Goal: Task Accomplishment & Management: Complete application form

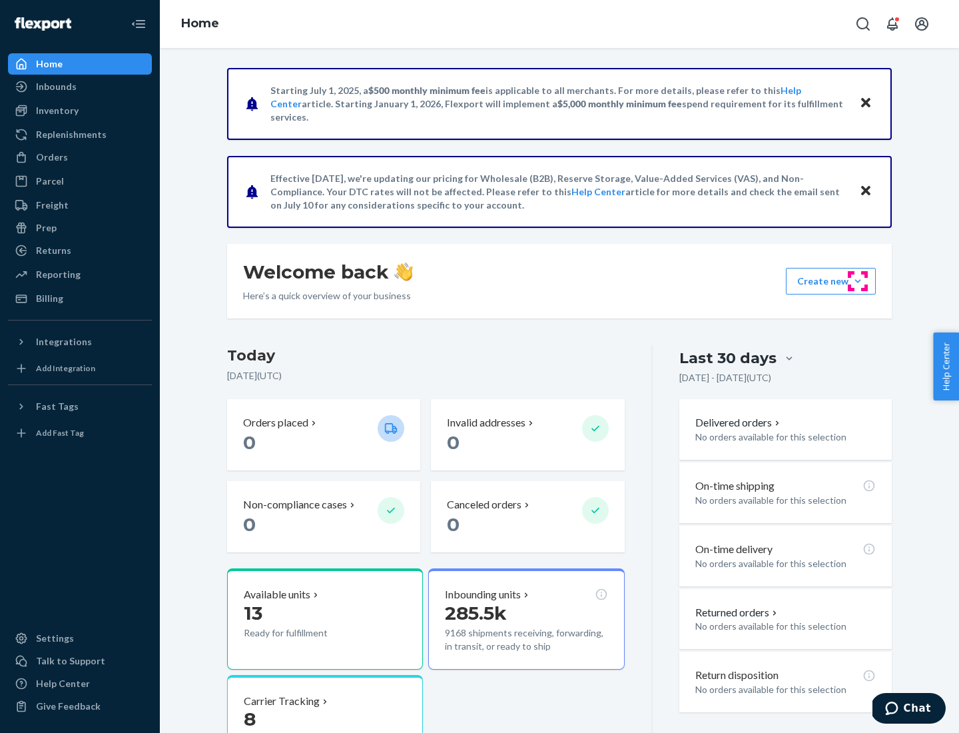
click at [858, 281] on button "Create new Create new inbound Create new order Create new product" at bounding box center [831, 281] width 90 height 27
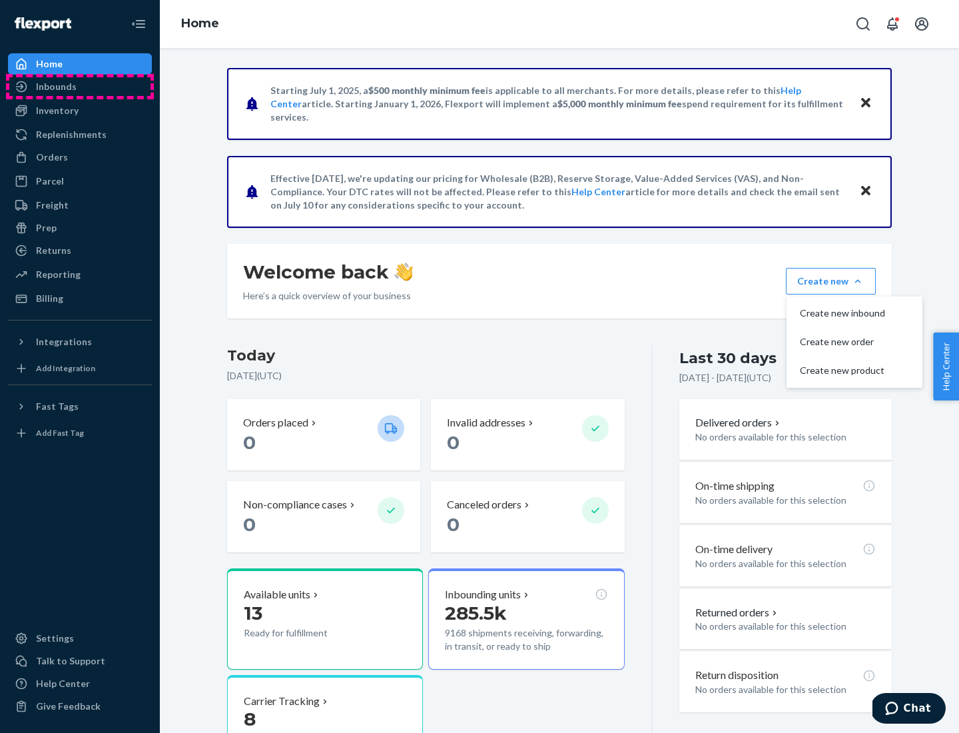
click at [80, 87] on div "Inbounds" at bounding box center [79, 86] width 141 height 19
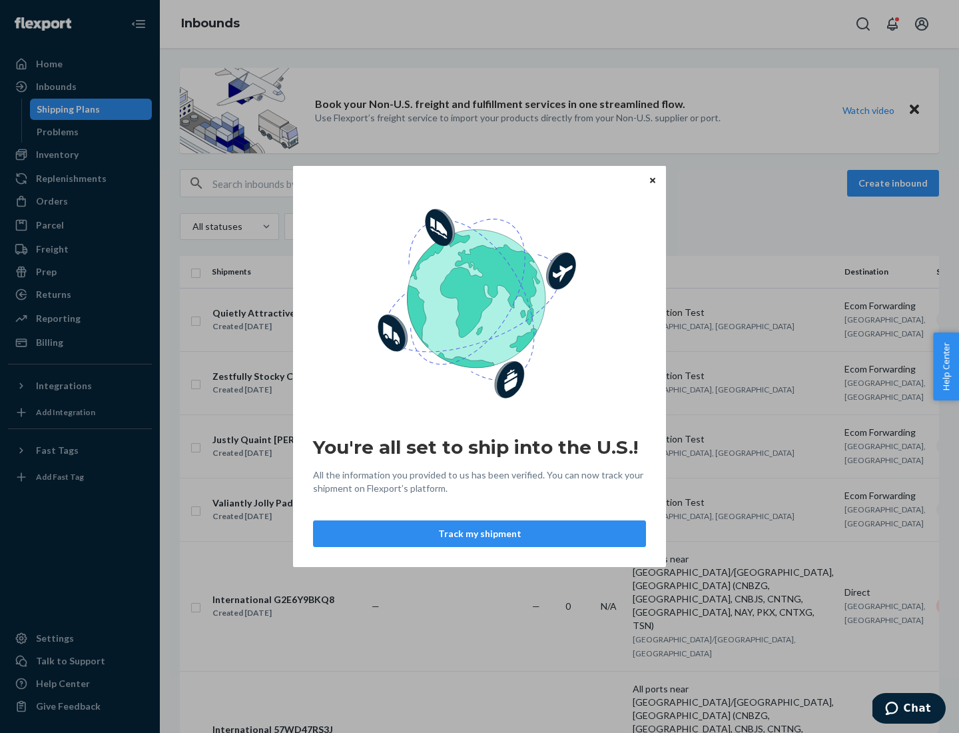
click at [480, 534] on button "Track my shipment" at bounding box center [479, 533] width 333 height 27
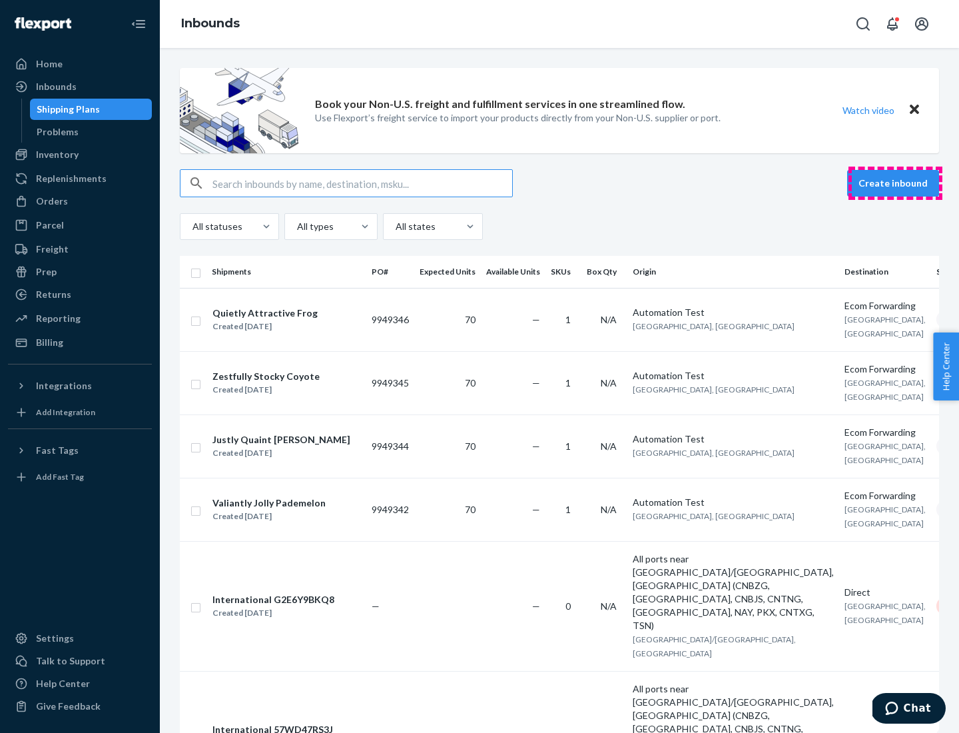
click at [895, 183] on button "Create inbound" at bounding box center [893, 183] width 92 height 27
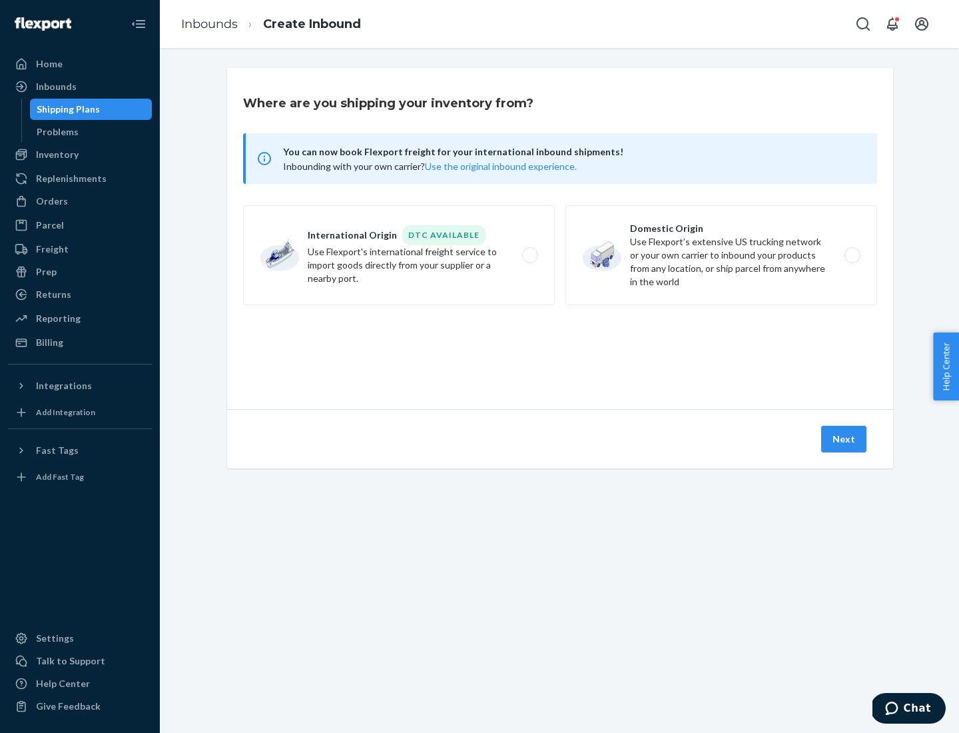
click at [399, 255] on label "International Origin DTC Available Use Flexport's international freight service…" at bounding box center [399, 255] width 312 height 100
click at [530, 255] on input "International Origin DTC Available Use Flexport's international freight service…" at bounding box center [534, 255] width 9 height 9
radio input "true"
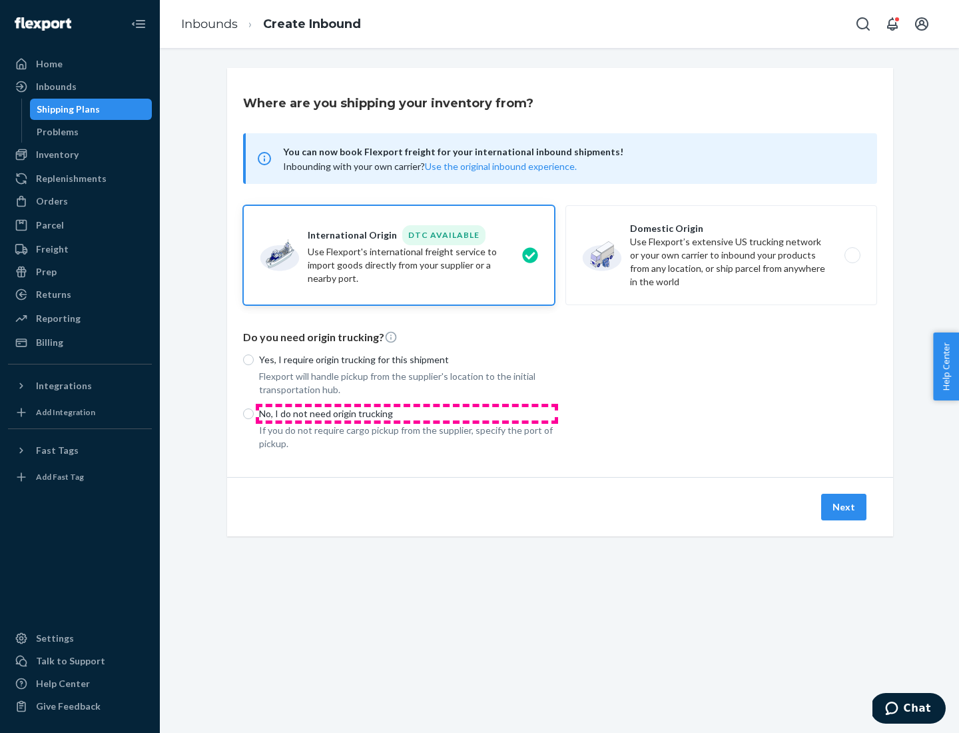
click at [407, 413] on p "No, I do not need origin trucking" at bounding box center [407, 413] width 296 height 13
click at [254, 413] on input "No, I do not need origin trucking" at bounding box center [248, 413] width 11 height 11
radio input "true"
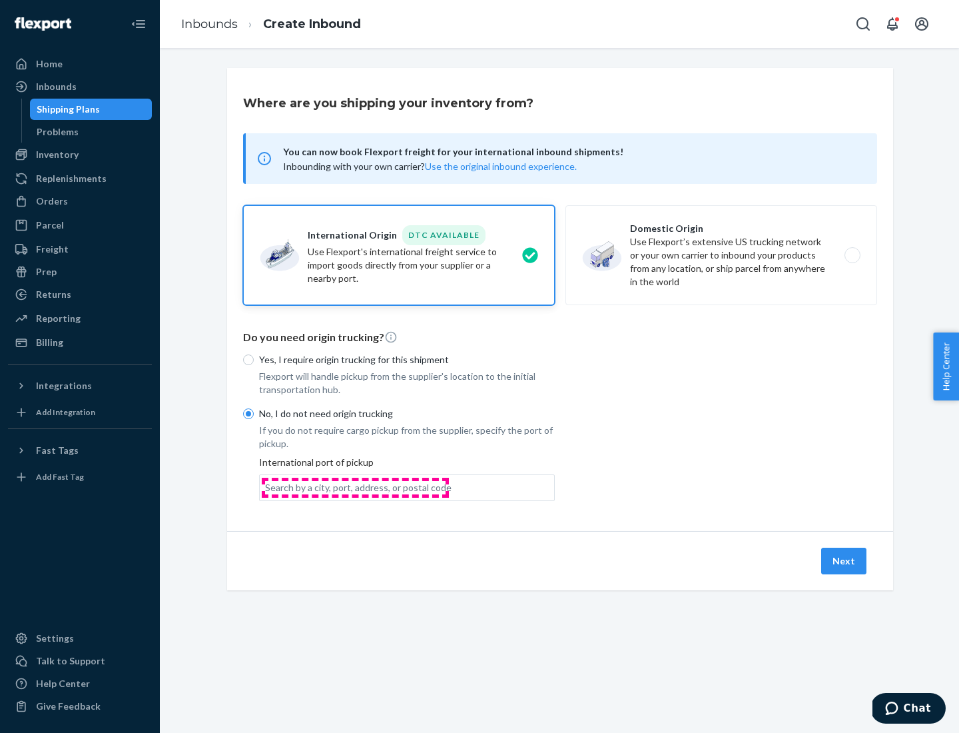
click at [355, 487] on div "Search by a city, port, address, or postal code" at bounding box center [358, 487] width 187 height 13
click at [266, 487] on input "Search by a city, port, address, or postal code" at bounding box center [265, 487] width 1 height 13
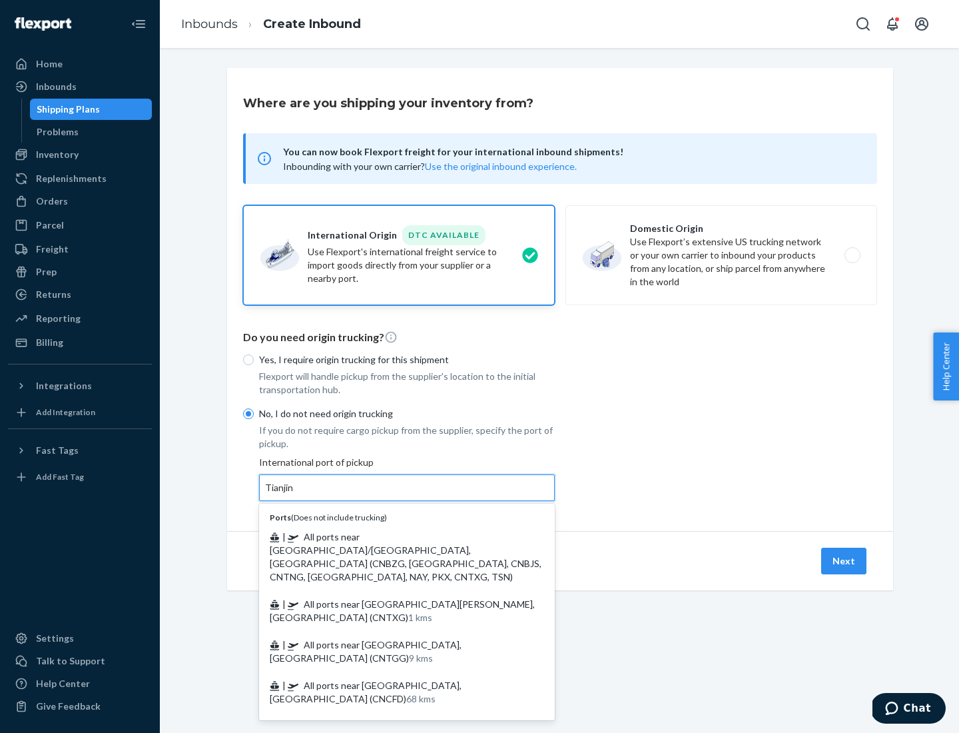
click at [394, 536] on span "| All ports near [GEOGRAPHIC_DATA]/[GEOGRAPHIC_DATA], [GEOGRAPHIC_DATA] (CNBZG,…" at bounding box center [406, 556] width 272 height 51
click at [294, 494] on input "Tianjin" at bounding box center [279, 487] width 29 height 13
type input "All ports near [GEOGRAPHIC_DATA]/[GEOGRAPHIC_DATA], [GEOGRAPHIC_DATA] (CNBZG, […"
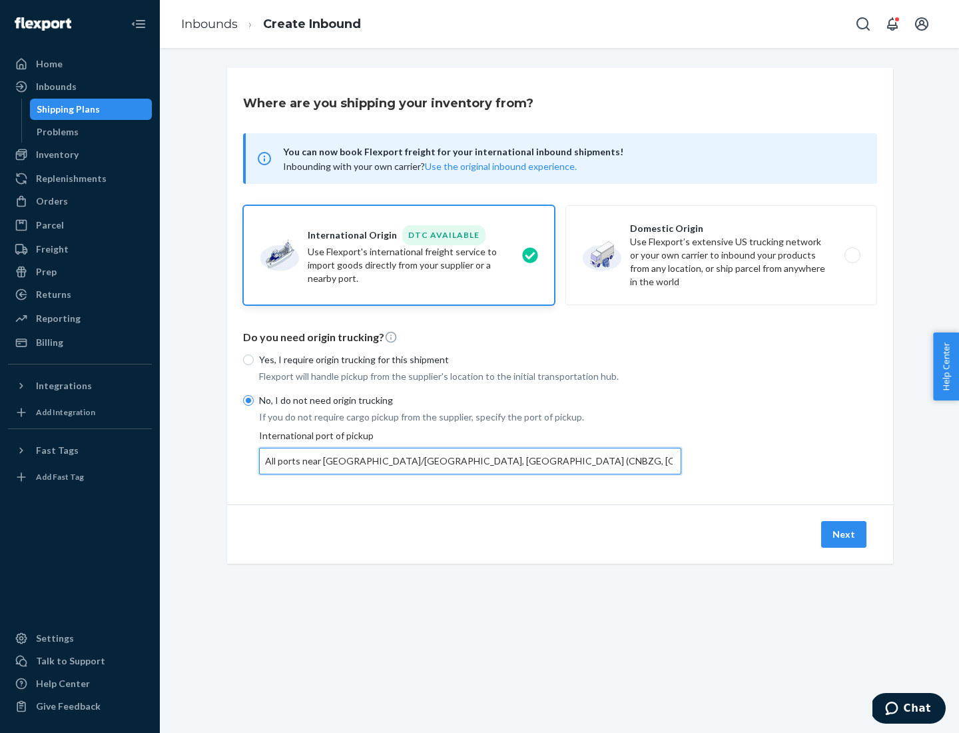
click at [845, 534] on button "Next" at bounding box center [843, 534] width 45 height 27
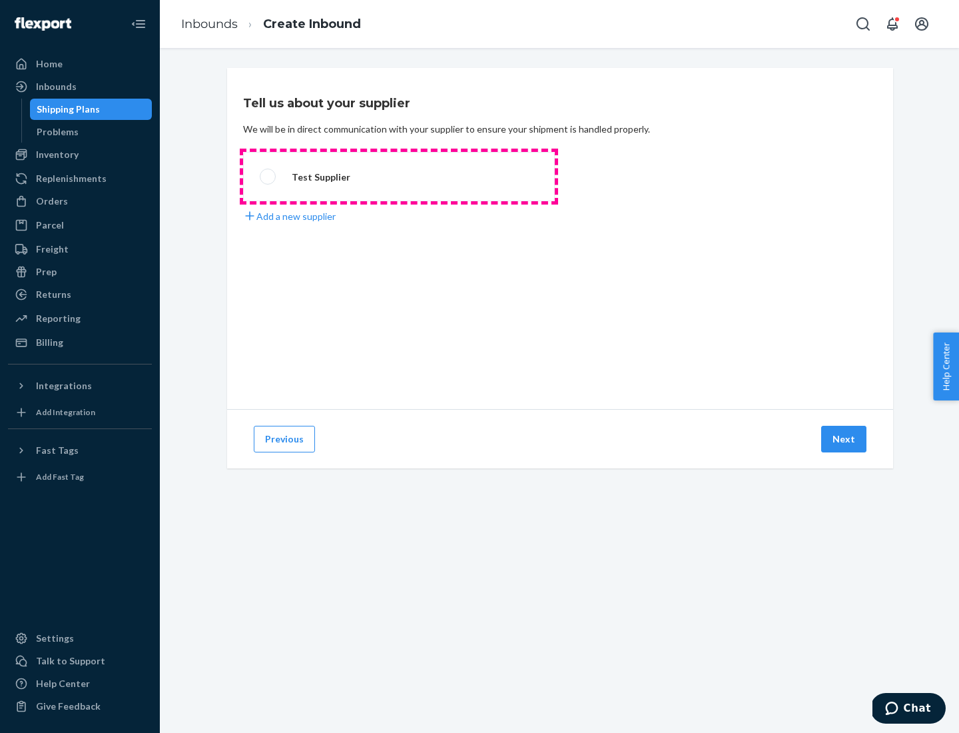
click at [399, 177] on label "Test Supplier" at bounding box center [399, 176] width 312 height 49
click at [268, 177] on input "Test Supplier" at bounding box center [264, 177] width 9 height 9
radio input "true"
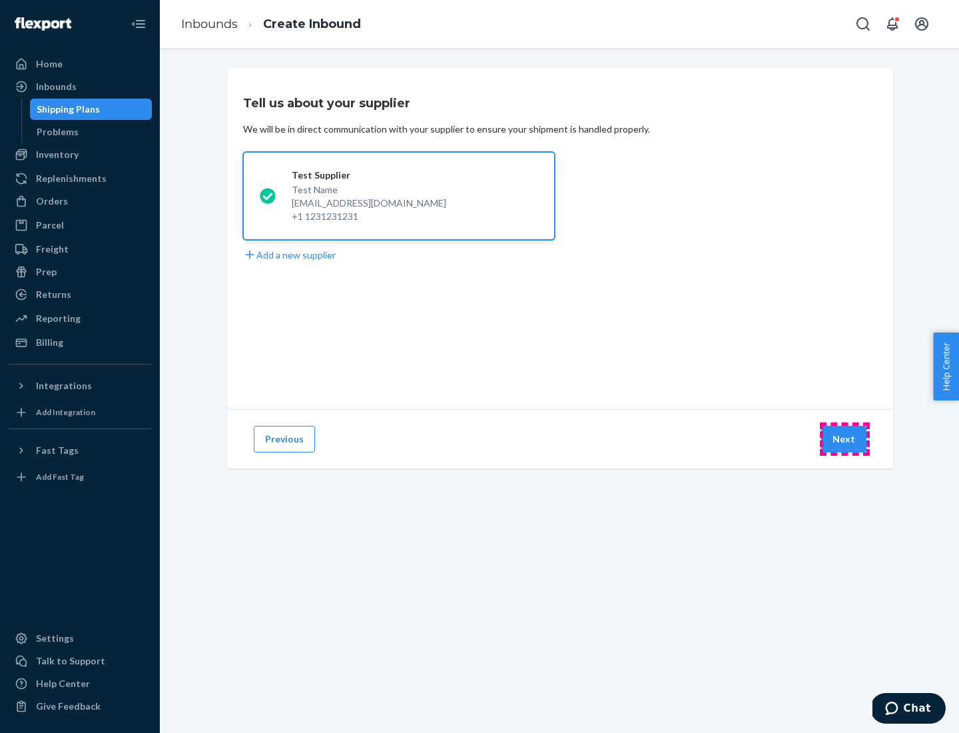
click at [845, 439] on button "Next" at bounding box center [843, 439] width 45 height 27
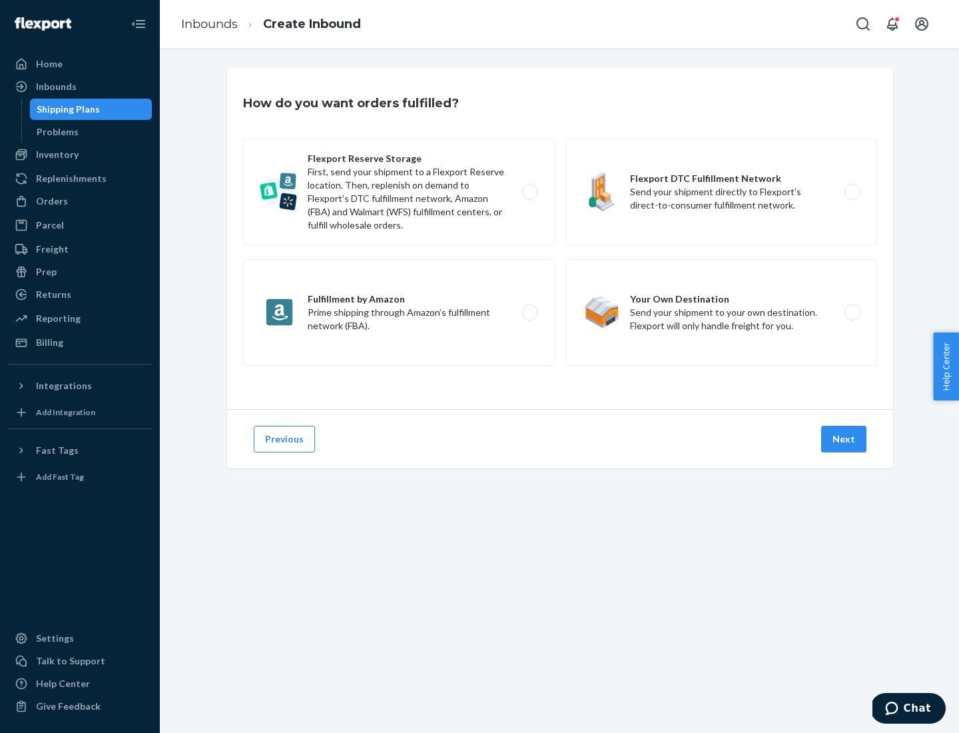
click at [560, 238] on div "Flexport Reserve Storage First, send your shipment to a Flexport Reserve locati…" at bounding box center [560, 254] width 634 height 230
click at [721, 192] on label "Flexport DTC Fulfillment Network Send your shipment directly to Flexport’s dire…" at bounding box center [722, 192] width 312 height 107
click at [852, 192] on input "Flexport DTC Fulfillment Network Send your shipment directly to Flexport’s dire…" at bounding box center [856, 192] width 9 height 9
radio input "true"
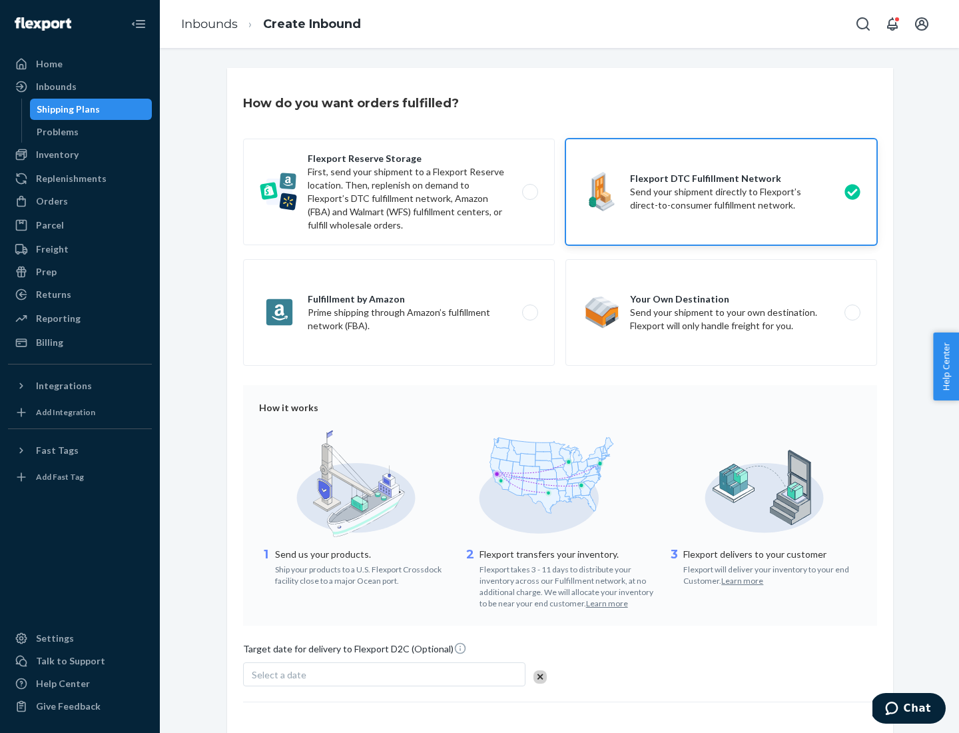
scroll to position [98, 0]
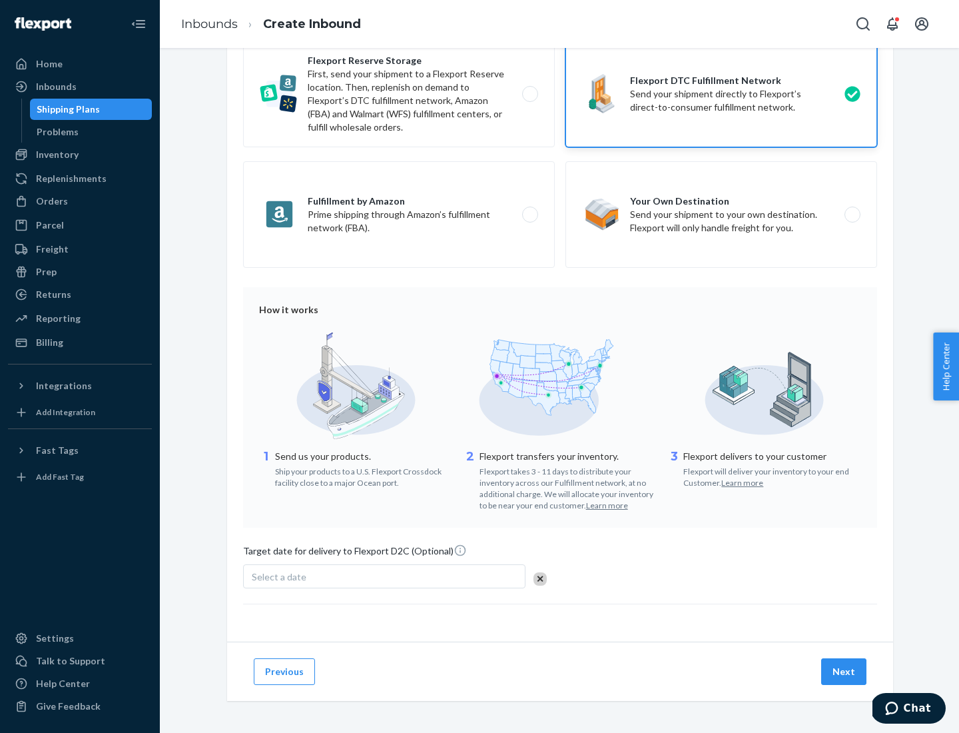
click at [845, 671] on button "Next" at bounding box center [843, 671] width 45 height 27
